Goal: Transaction & Acquisition: Purchase product/service

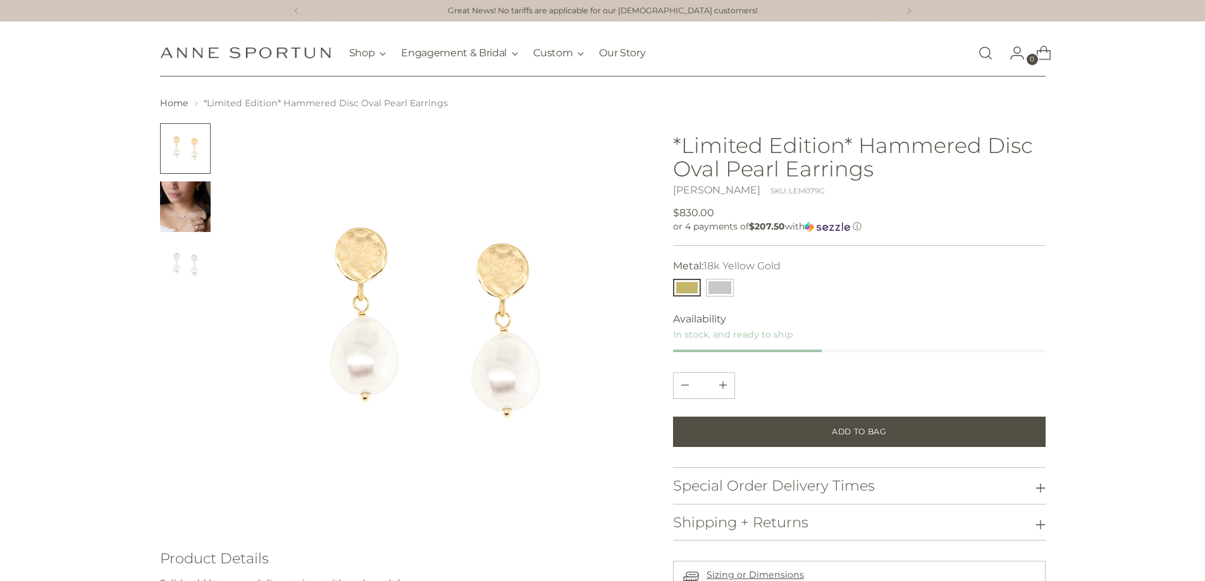
click at [183, 210] on img "Change image to image 2" at bounding box center [185, 207] width 51 height 51
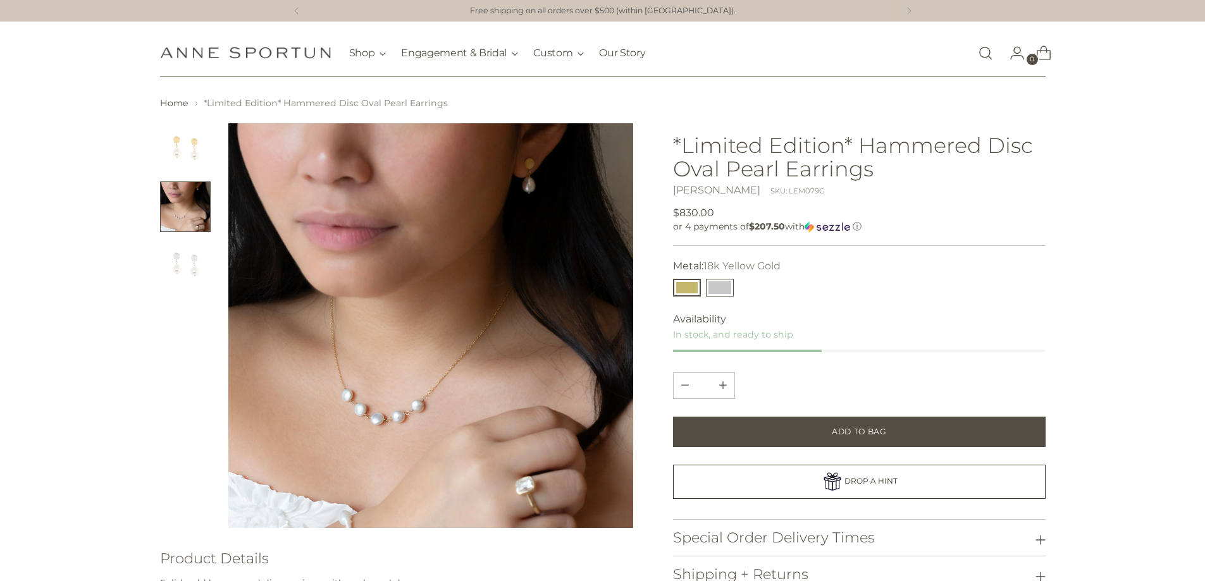
click at [708, 289] on button "14k White Gold" at bounding box center [720, 288] width 28 height 18
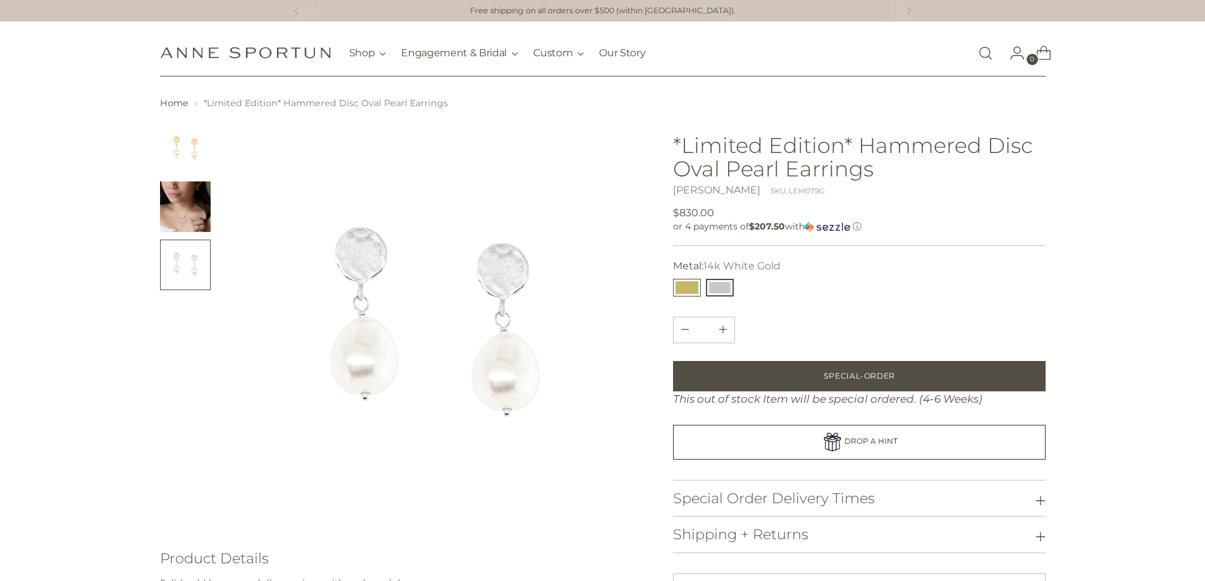
click at [681, 288] on button "18k Yellow Gold" at bounding box center [687, 288] width 28 height 18
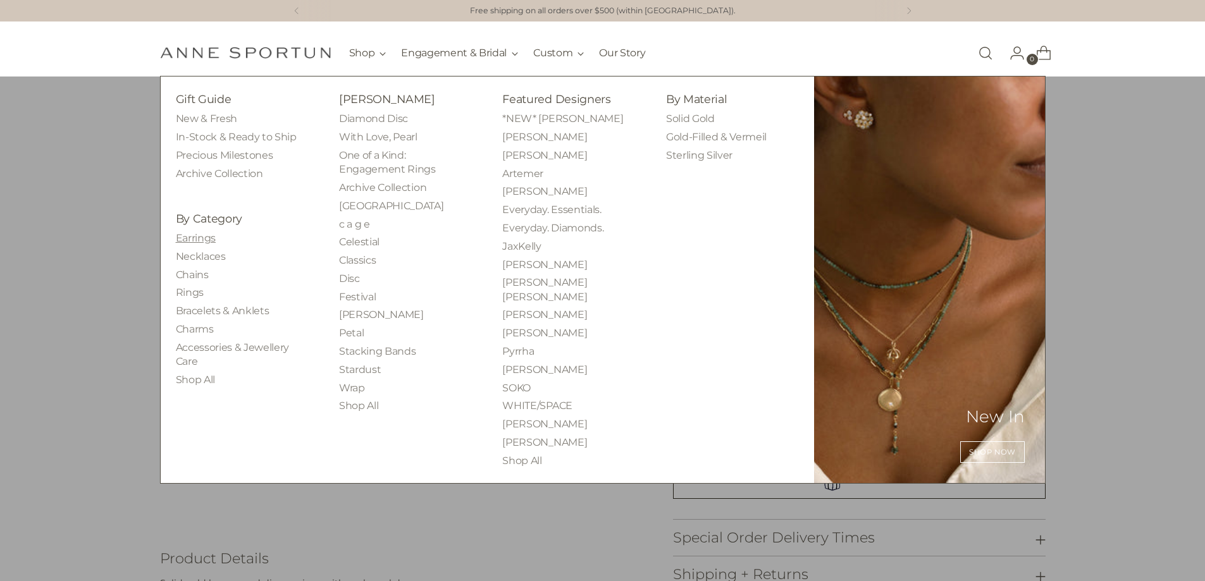
click at [196, 237] on link "Earrings" at bounding box center [196, 238] width 40 height 12
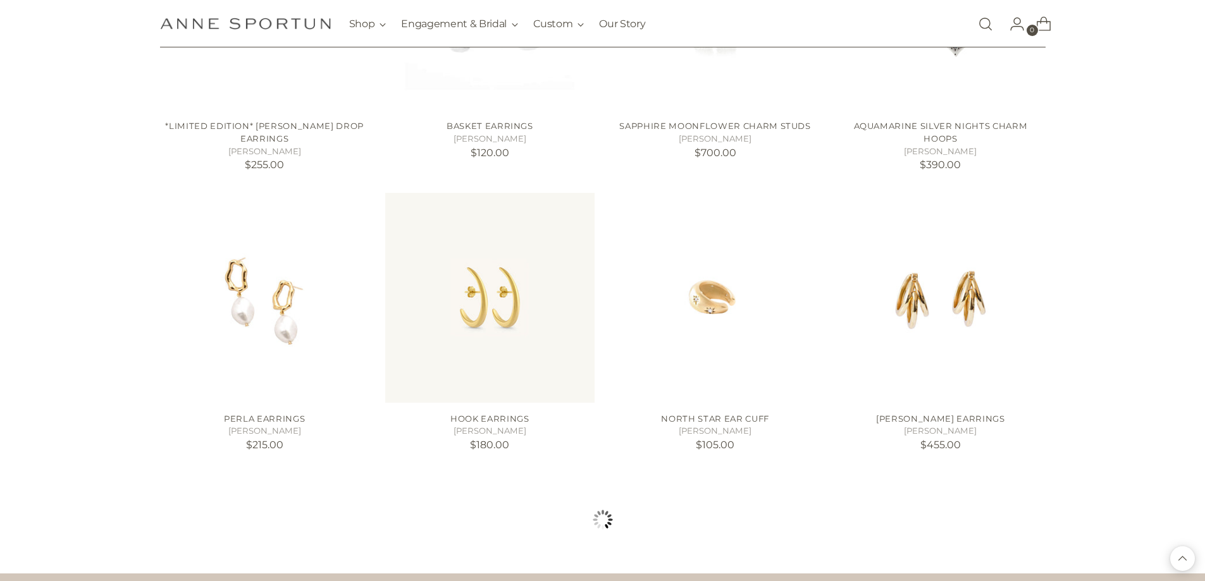
scroll to position [1012, 0]
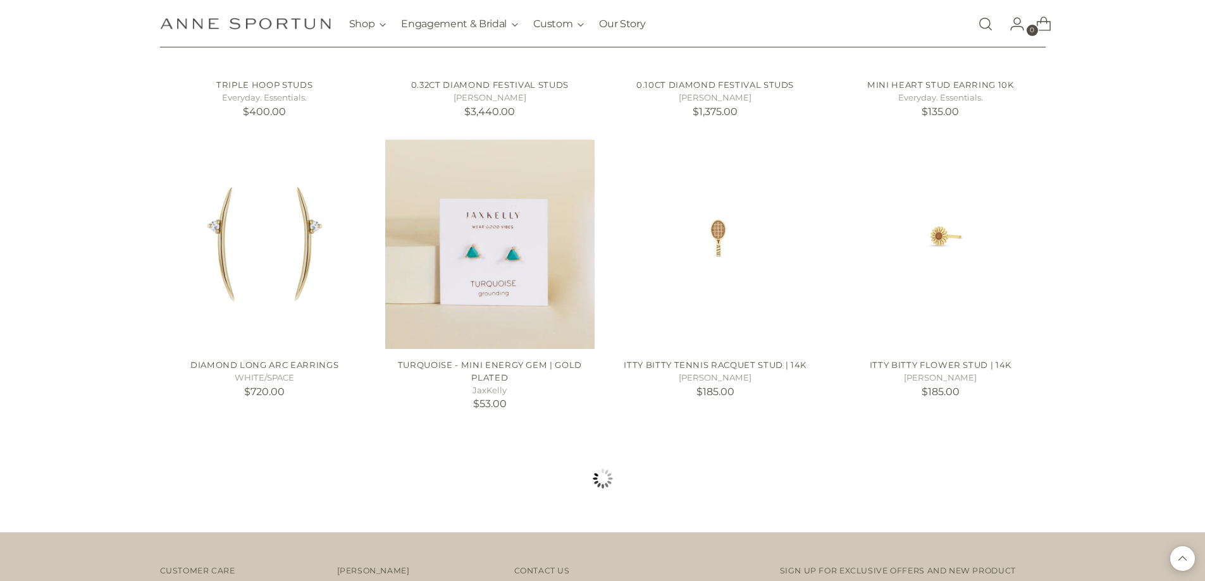
scroll to position [2214, 0]
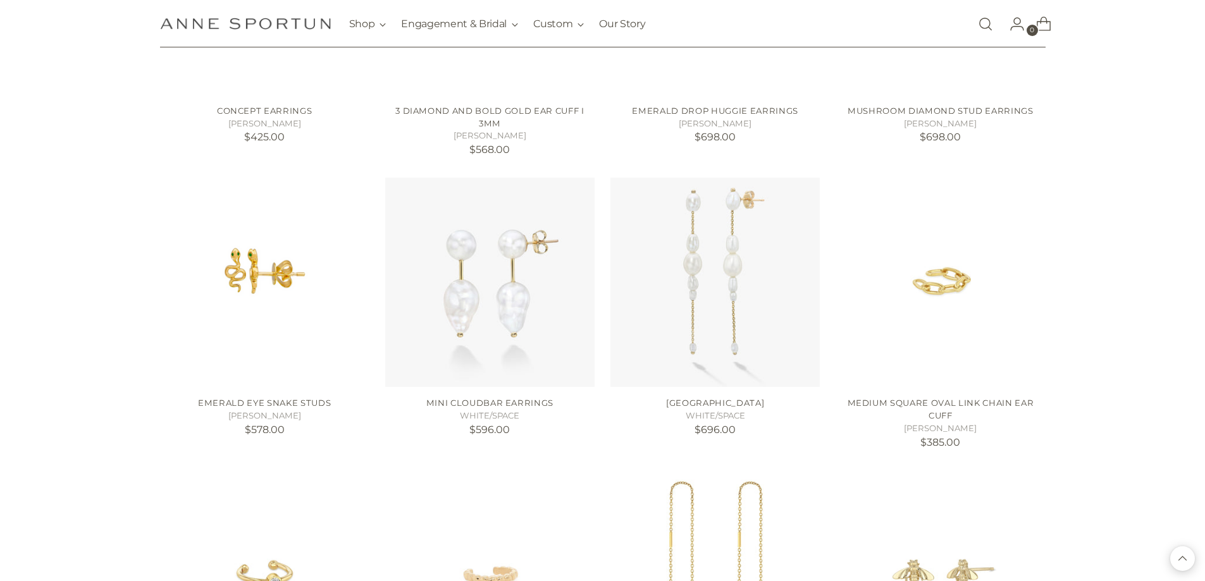
scroll to position [3036, 0]
